Goal: Information Seeking & Learning: Learn about a topic

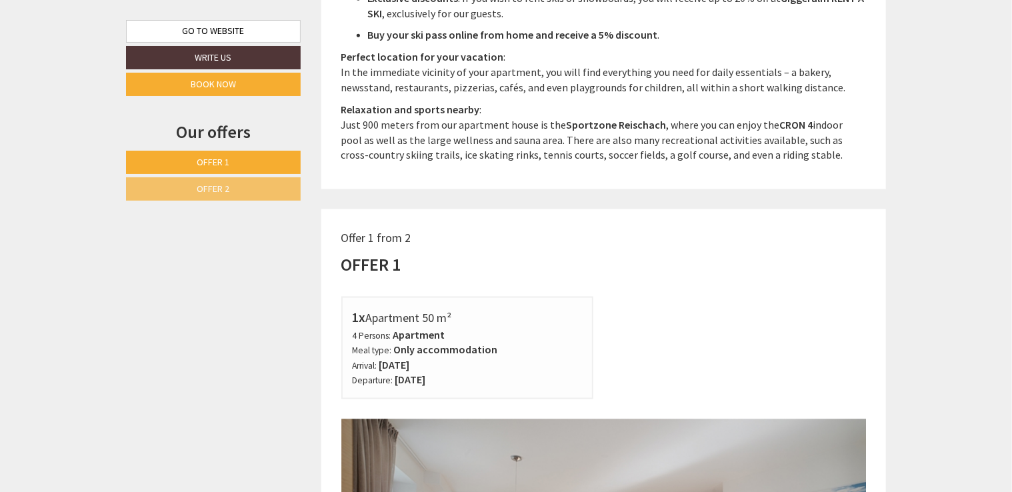
scroll to position [667, 0]
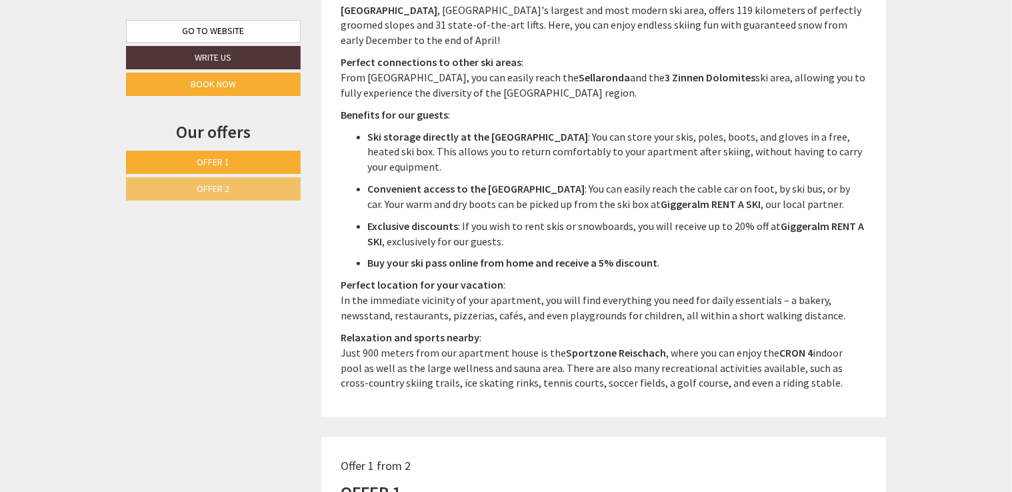
drag, startPoint x: 221, startPoint y: 157, endPoint x: 301, endPoint y: 167, distance: 80.5
click at [221, 157] on span "Offer 1" at bounding box center [213, 162] width 33 height 12
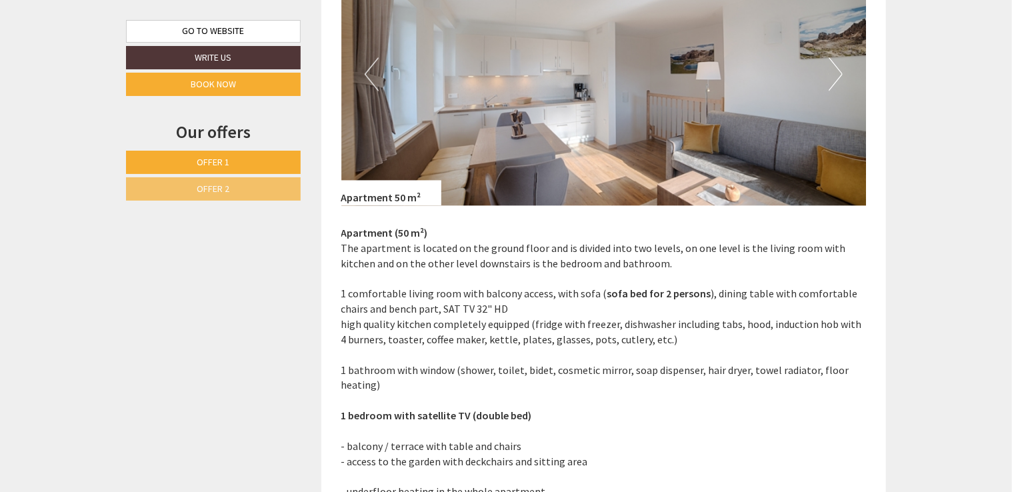
scroll to position [1304, 0]
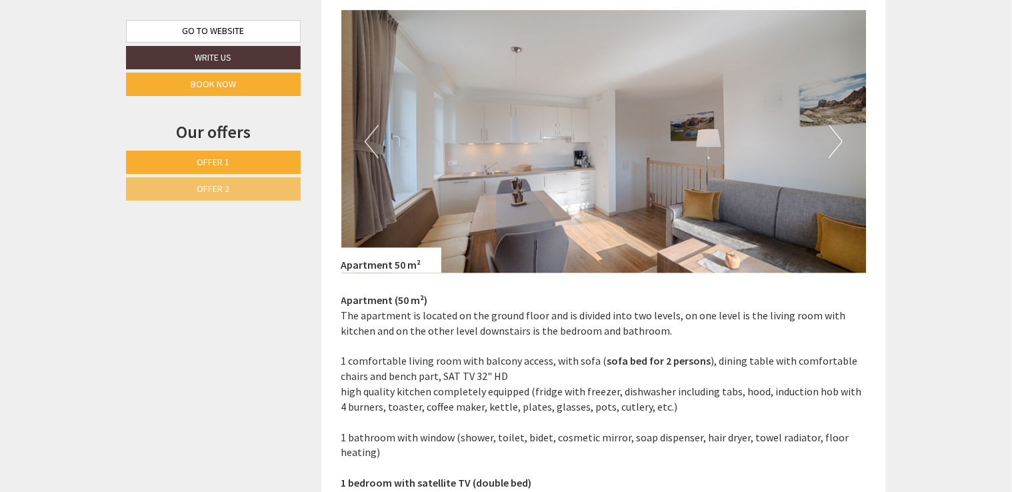
click at [834, 140] on button "Next" at bounding box center [835, 141] width 14 height 33
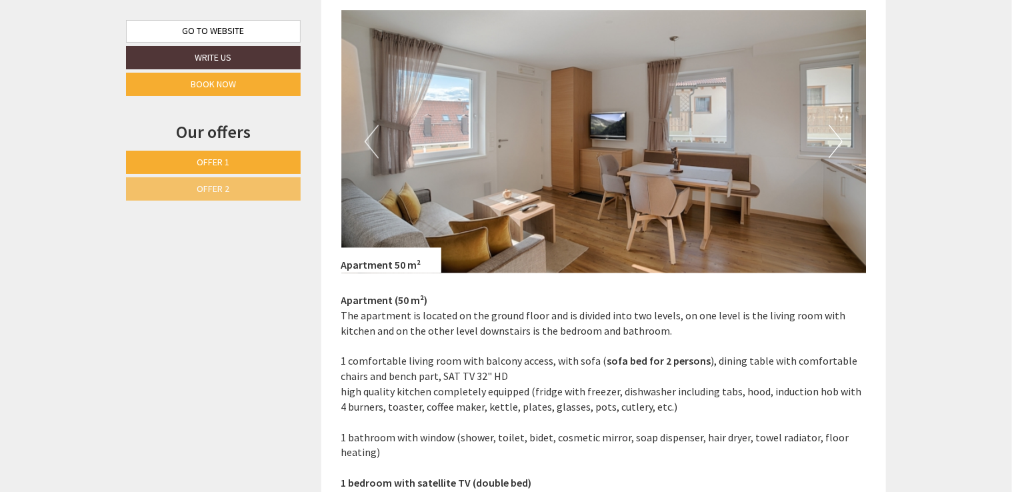
click at [834, 143] on button "Next" at bounding box center [835, 141] width 14 height 33
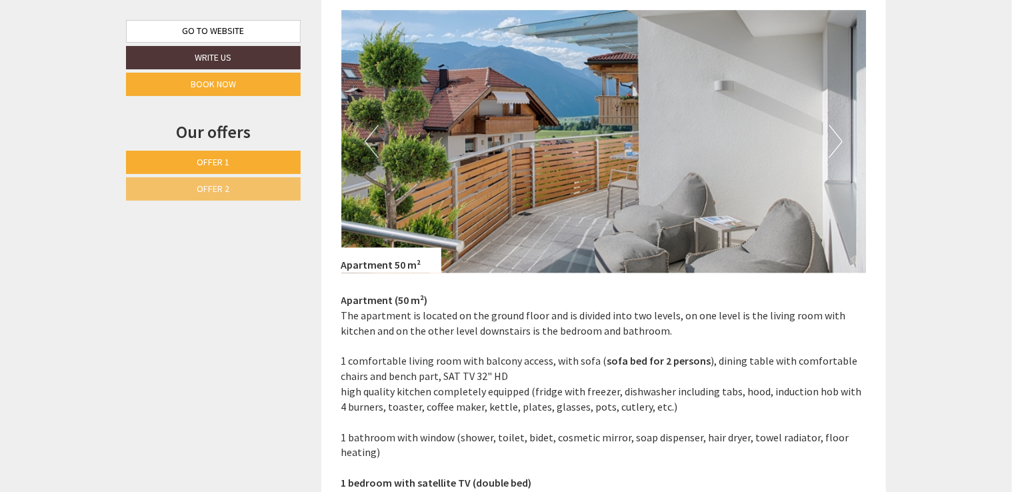
click at [834, 143] on button "Next" at bounding box center [835, 141] width 14 height 33
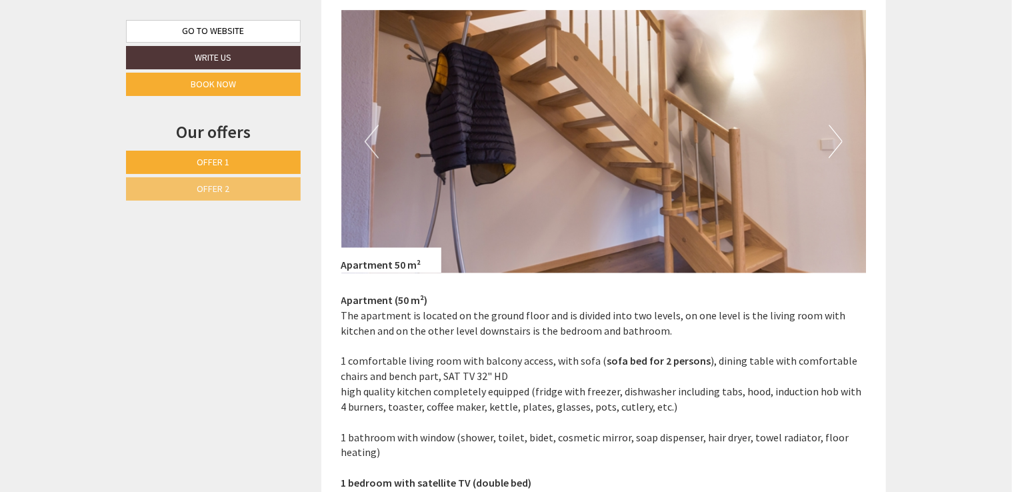
click at [834, 143] on button "Next" at bounding box center [835, 141] width 14 height 33
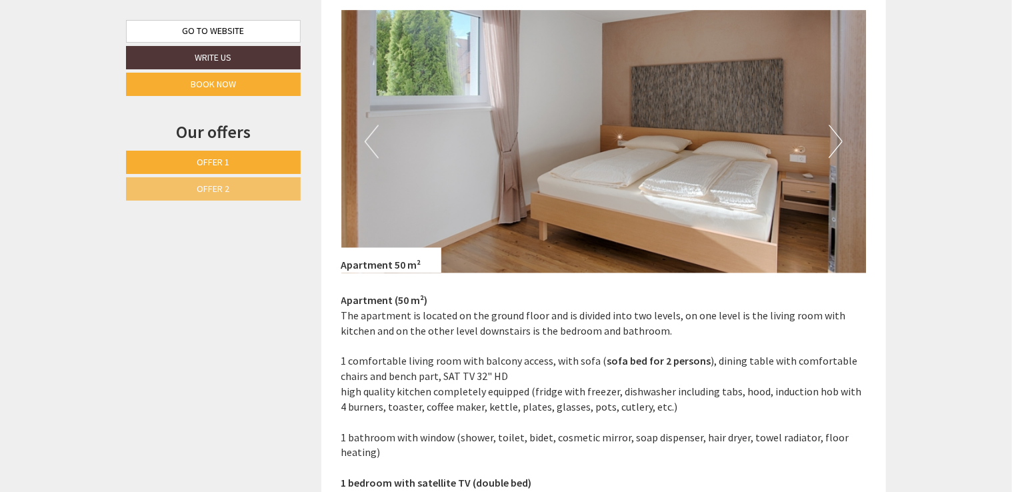
click at [834, 143] on button "Next" at bounding box center [835, 141] width 14 height 33
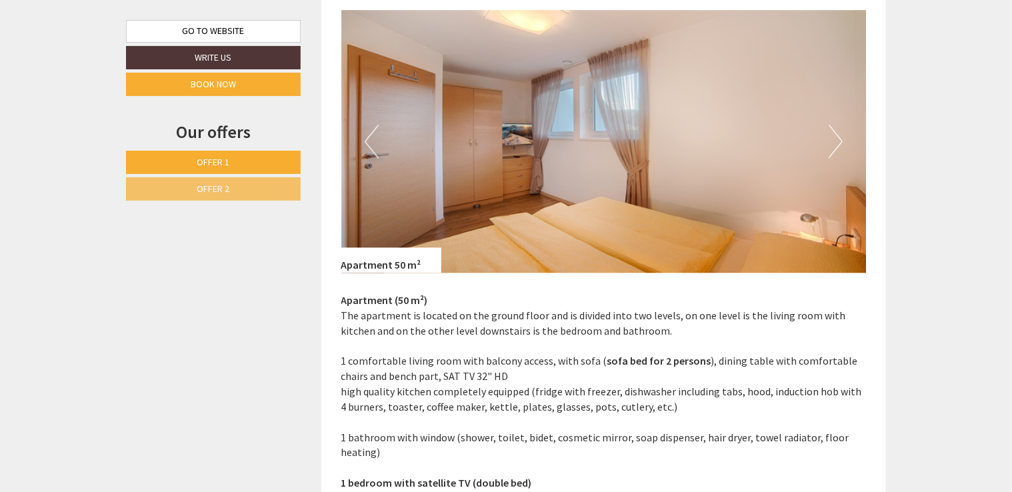
click at [834, 143] on button "Next" at bounding box center [835, 141] width 14 height 33
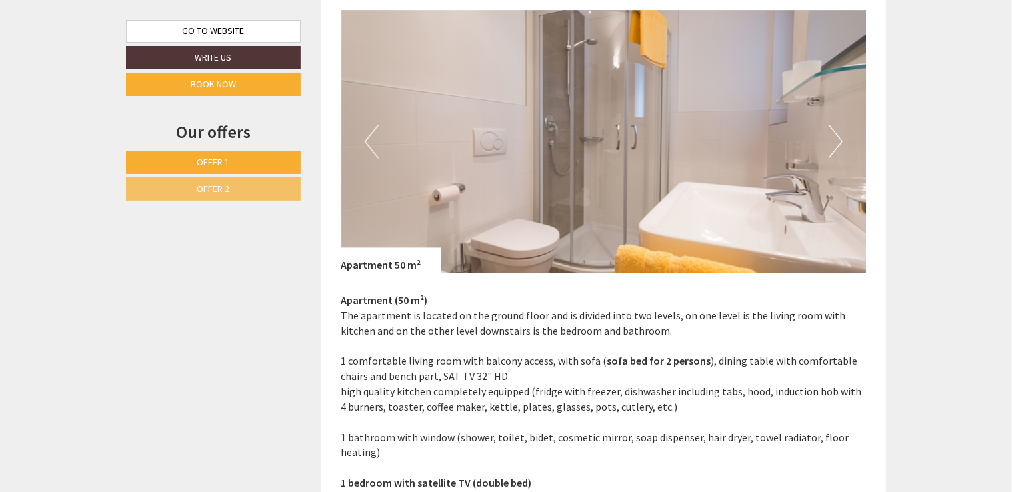
click at [834, 145] on button "Next" at bounding box center [835, 141] width 14 height 33
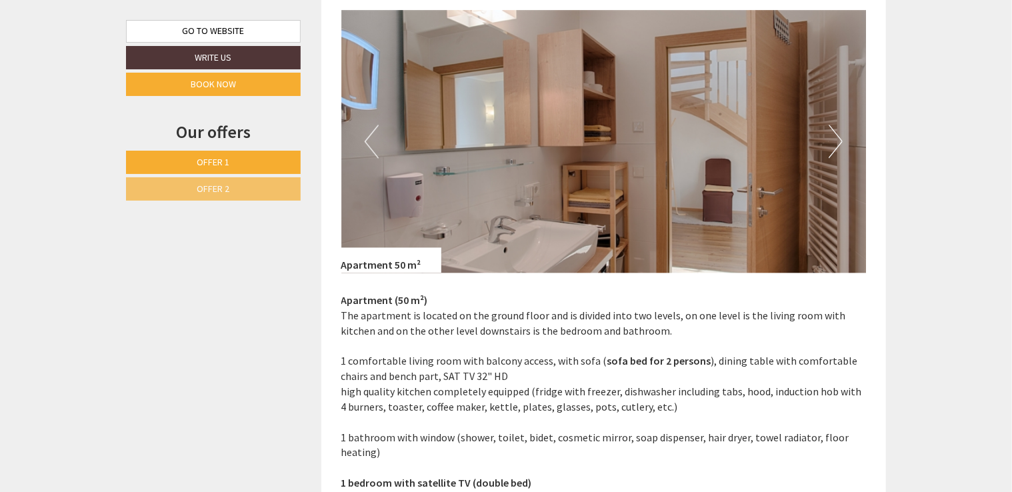
click at [834, 145] on button "Next" at bounding box center [835, 141] width 14 height 33
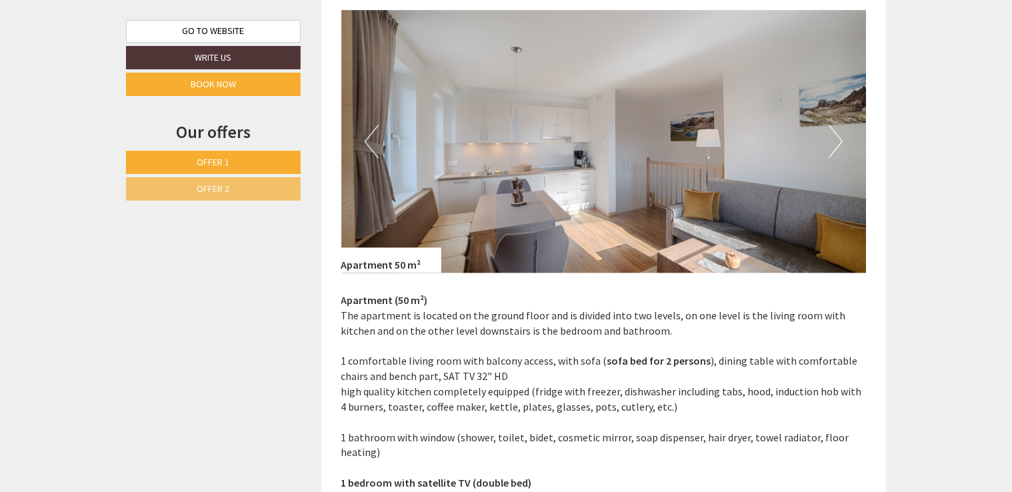
click at [834, 145] on button "Next" at bounding box center [835, 141] width 14 height 33
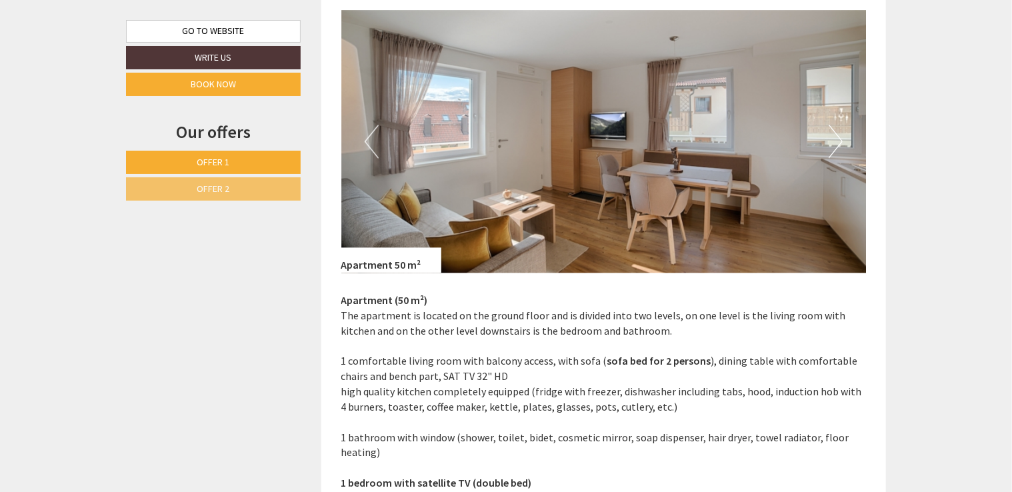
click at [834, 145] on button "Next" at bounding box center [835, 141] width 14 height 33
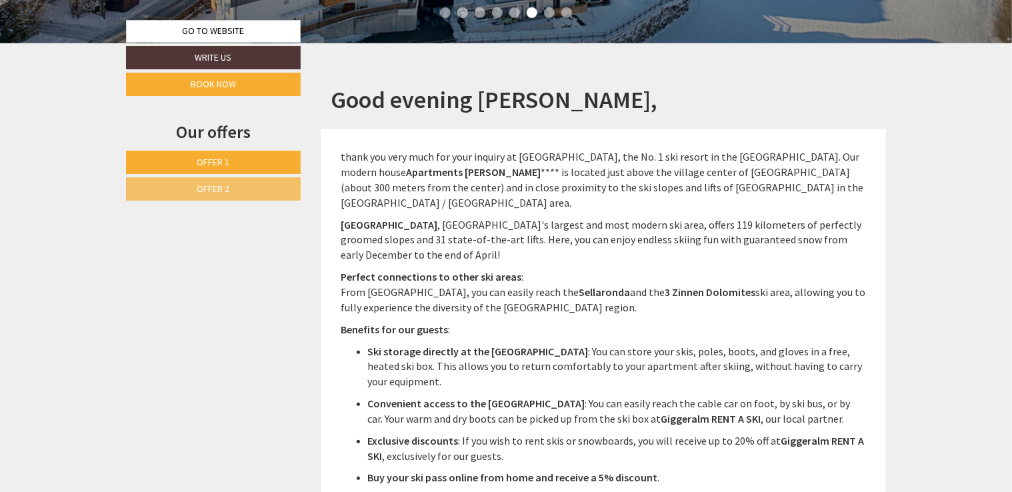
scroll to position [600, 0]
